Goal: Information Seeking & Learning: Learn about a topic

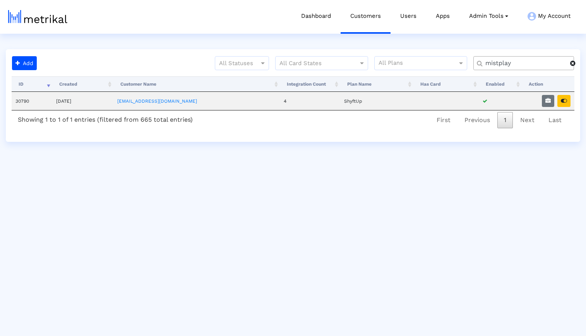
click at [573, 64] on span at bounding box center [572, 63] width 5 height 6
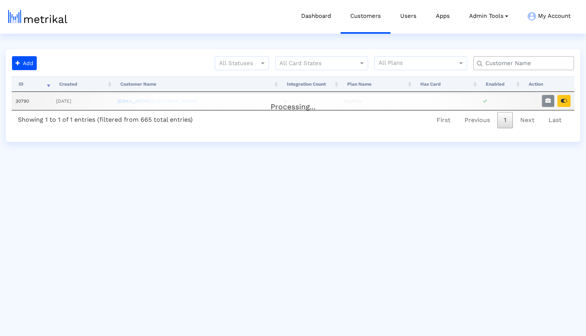
click at [545, 64] on input "text" at bounding box center [525, 63] width 91 height 8
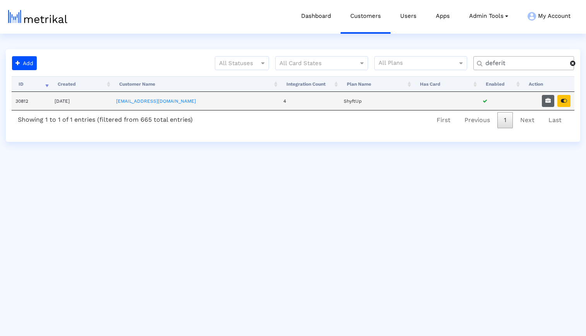
type input "deferit"
click at [550, 102] on icon "button" at bounding box center [548, 100] width 5 height 5
select select "1: 1"
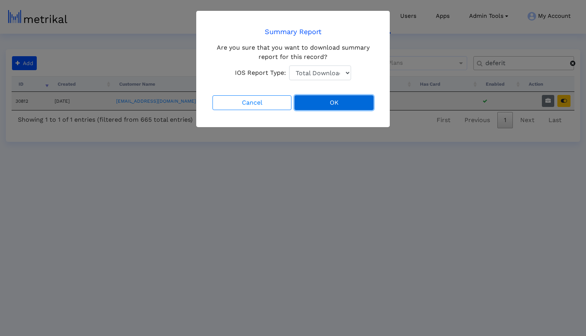
click at [318, 105] on button "OK" at bounding box center [334, 102] width 79 height 15
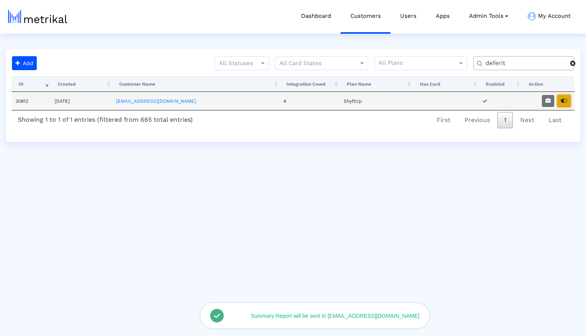
click at [565, 99] on icon "button" at bounding box center [564, 100] width 6 height 5
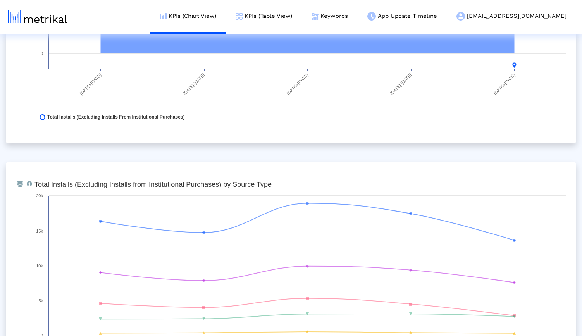
scroll to position [861, 0]
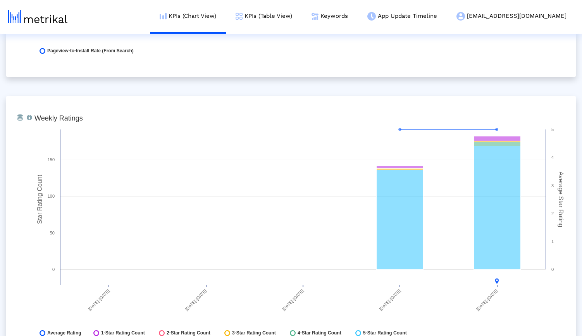
scroll to position [1946, 0]
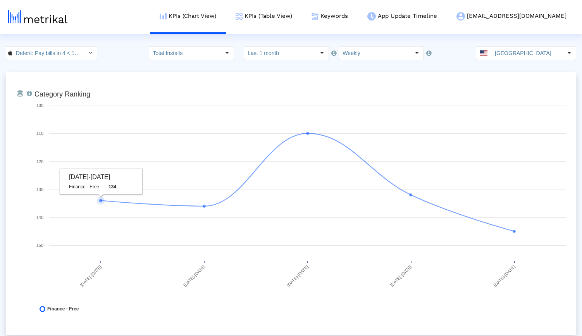
scroll to position [0, 0]
click at [60, 55] on input "Deferit: Pay bills in 4 < 1454473561 >" at bounding box center [47, 53] width 70 height 13
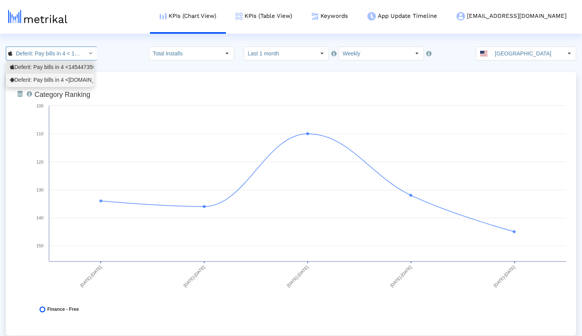
click at [44, 81] on div "Deferit: Pay bills in 4 <au.com.deferit.app>" at bounding box center [50, 79] width 80 height 7
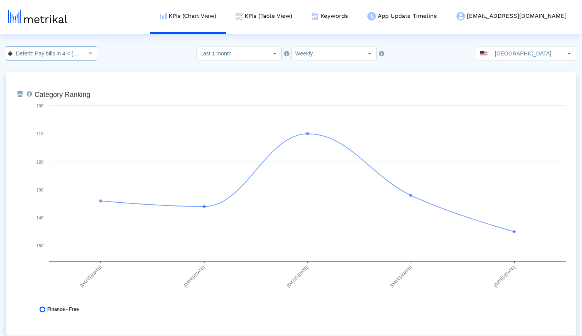
scroll to position [0, 44]
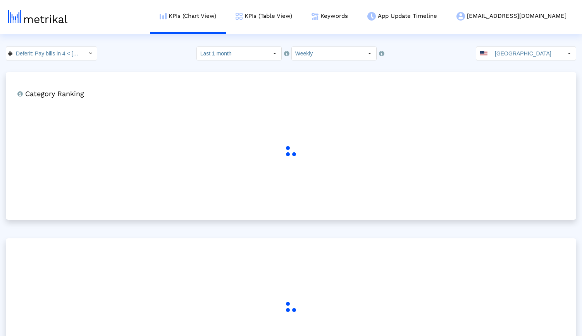
click at [137, 66] on crea-index "Deferit: Pay bills in 4 < au.com.deferit.app > Pull down to refresh... Release …" at bounding box center [291, 219] width 582 height 347
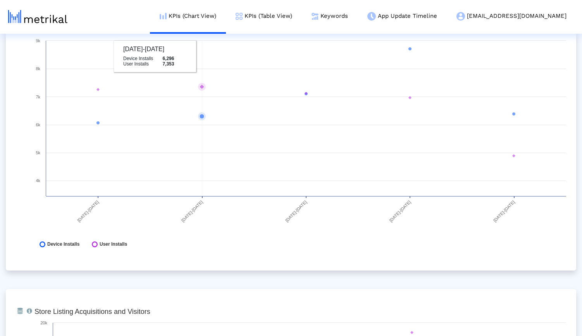
scroll to position [0, 0]
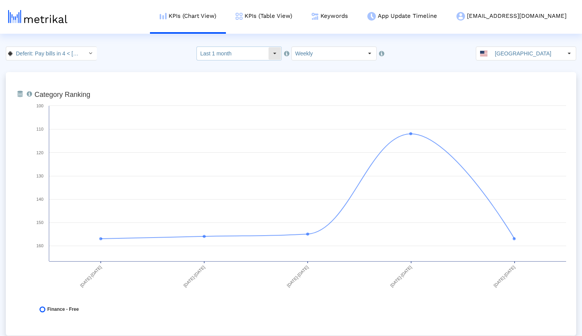
click at [217, 53] on input "Last 1 month" at bounding box center [232, 53] width 71 height 13
click at [149, 50] on div "Deferit: Pay bills in 4 < au.com.deferit.app > Pull down to refresh... Release …" at bounding box center [291, 53] width 582 height 14
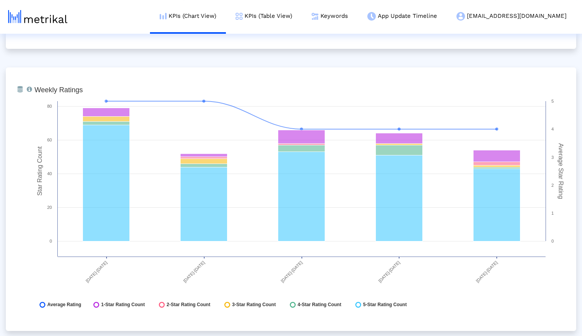
scroll to position [1134, 0]
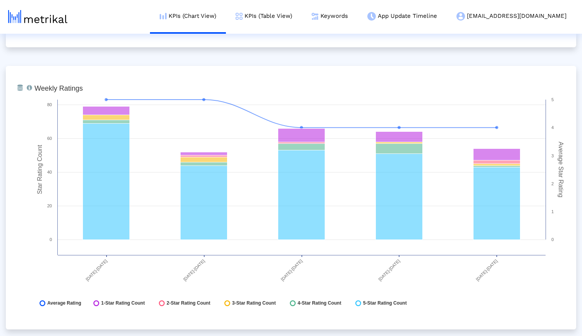
click at [147, 52] on div "From Database Ranking of the app in the Overall and Category Charts. Created wi…" at bounding box center [291, 338] width 570 height 2801
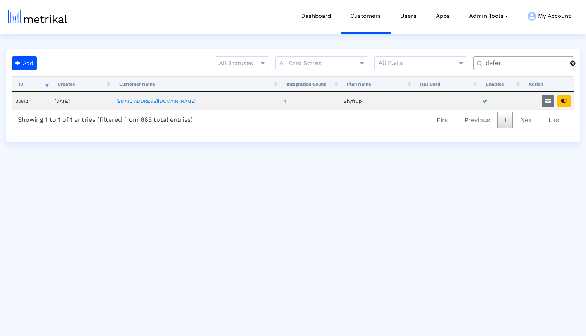
click at [574, 65] on span at bounding box center [572, 63] width 5 height 6
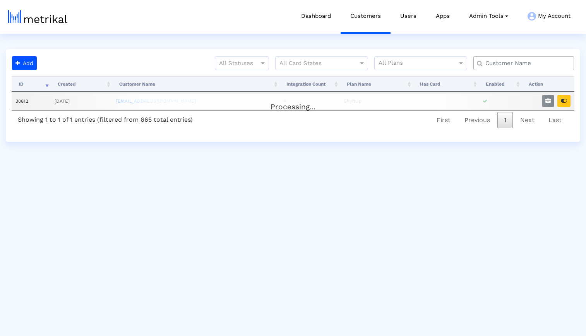
click at [552, 64] on input "text" at bounding box center [525, 63] width 91 height 8
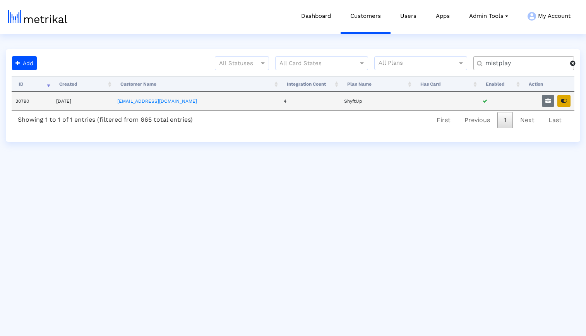
type input "mistplay"
click at [566, 103] on icon "button" at bounding box center [564, 100] width 6 height 5
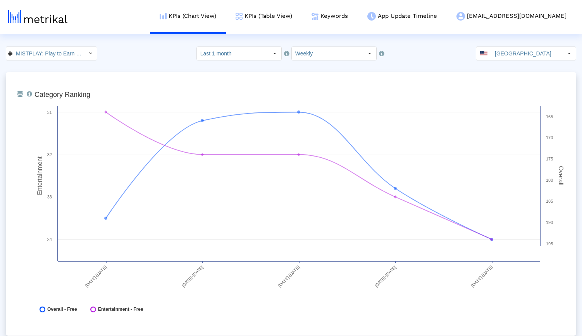
click at [138, 55] on div "MISTPLAY: Play to Earn Money < com.mistplay.mistplay > Select how far back from…" at bounding box center [291, 53] width 582 height 14
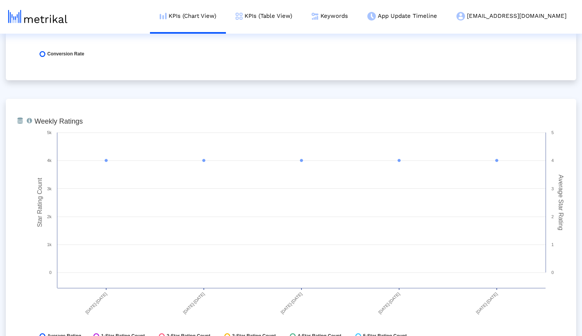
scroll to position [1122, 0]
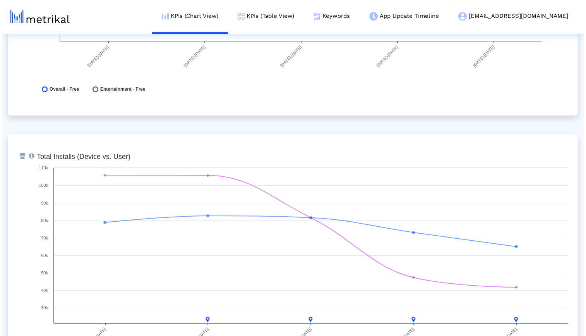
scroll to position [0, 0]
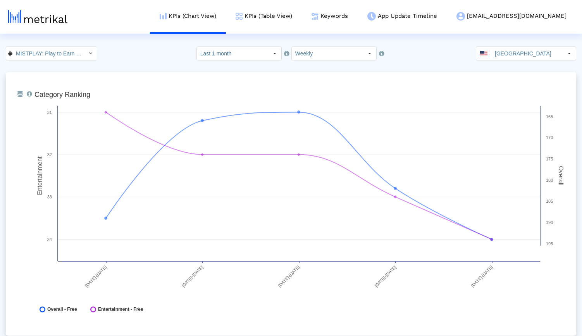
click at [149, 57] on div "MISTPLAY: Play to Earn Money < com.mistplay.mistplay > Select how far back from…" at bounding box center [291, 53] width 582 height 14
click at [281, 17] on link "KPIs (Table View)" at bounding box center [264, 16] width 76 height 32
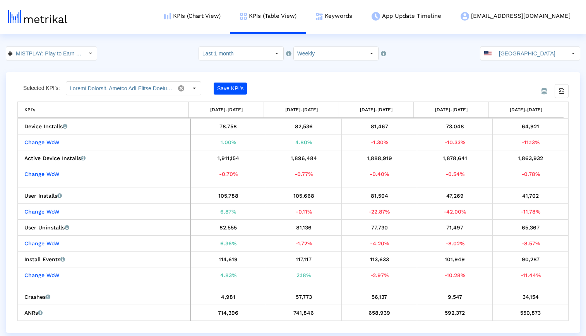
click at [270, 72] on div "From Database Selected KPI’s: Save KPI’s Export all data KPI’s [DATE]-[DATE] [D…" at bounding box center [293, 202] width 575 height 261
click at [265, 51] on input "Last 1 month" at bounding box center [234, 53] width 71 height 13
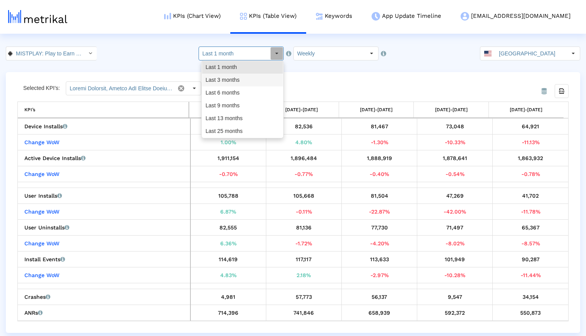
click at [251, 77] on div "Last 3 months" at bounding box center [242, 80] width 81 height 13
type input "Last 3 months"
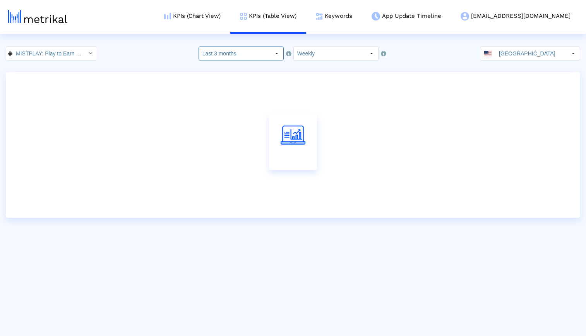
click at [354, 74] on div at bounding box center [293, 145] width 575 height 146
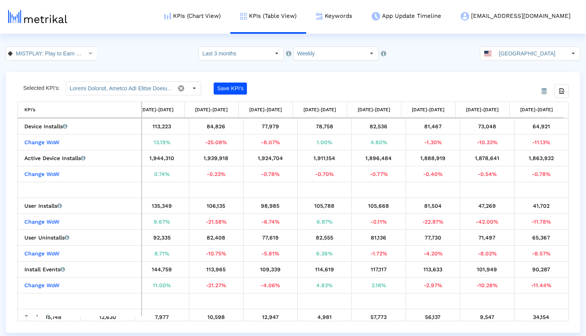
click at [378, 75] on div "From Database Selected KPI’s: Save KPI’s Export all data KPI’s KPI’s 05/18/25-0…" at bounding box center [293, 202] width 575 height 261
click at [125, 52] on div "MISTPLAY: Play to Earn Money < com.mistplay.mistplay > Select how far back from…" at bounding box center [293, 53] width 586 height 14
